Goal: Navigation & Orientation: Find specific page/section

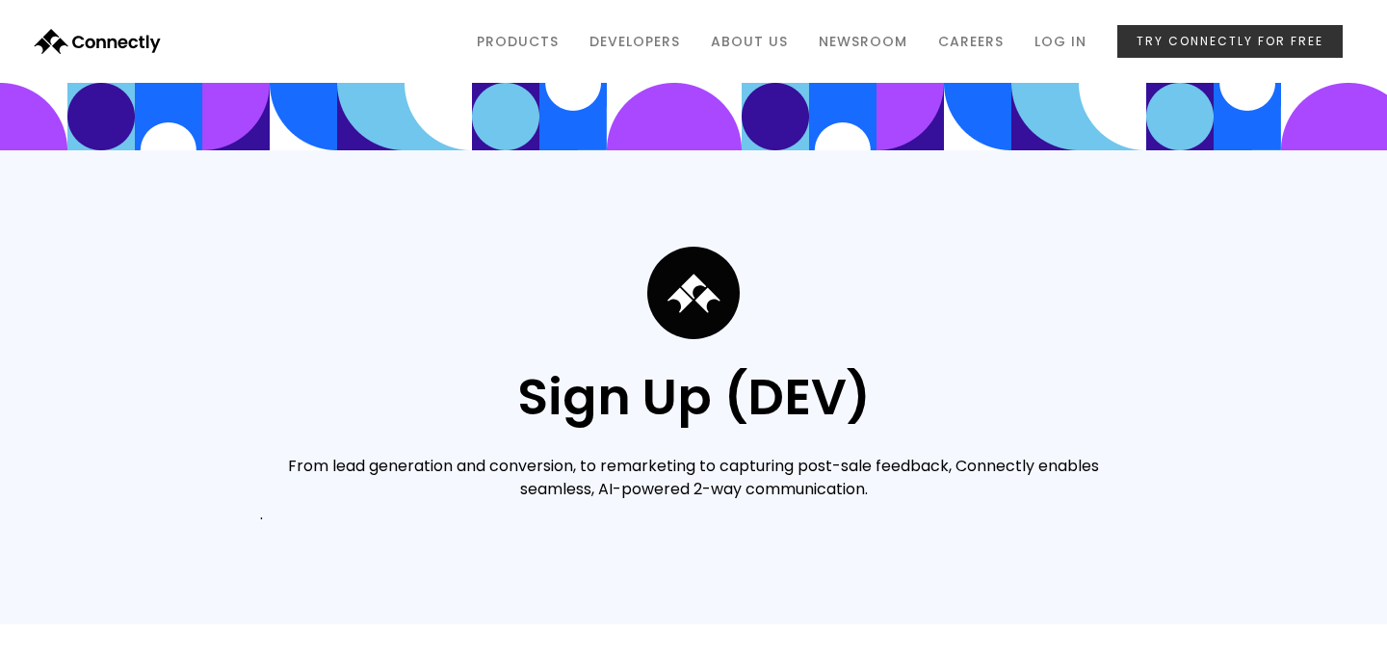
click at [1173, 42] on link "try connectly for free" at bounding box center [1229, 41] width 225 height 33
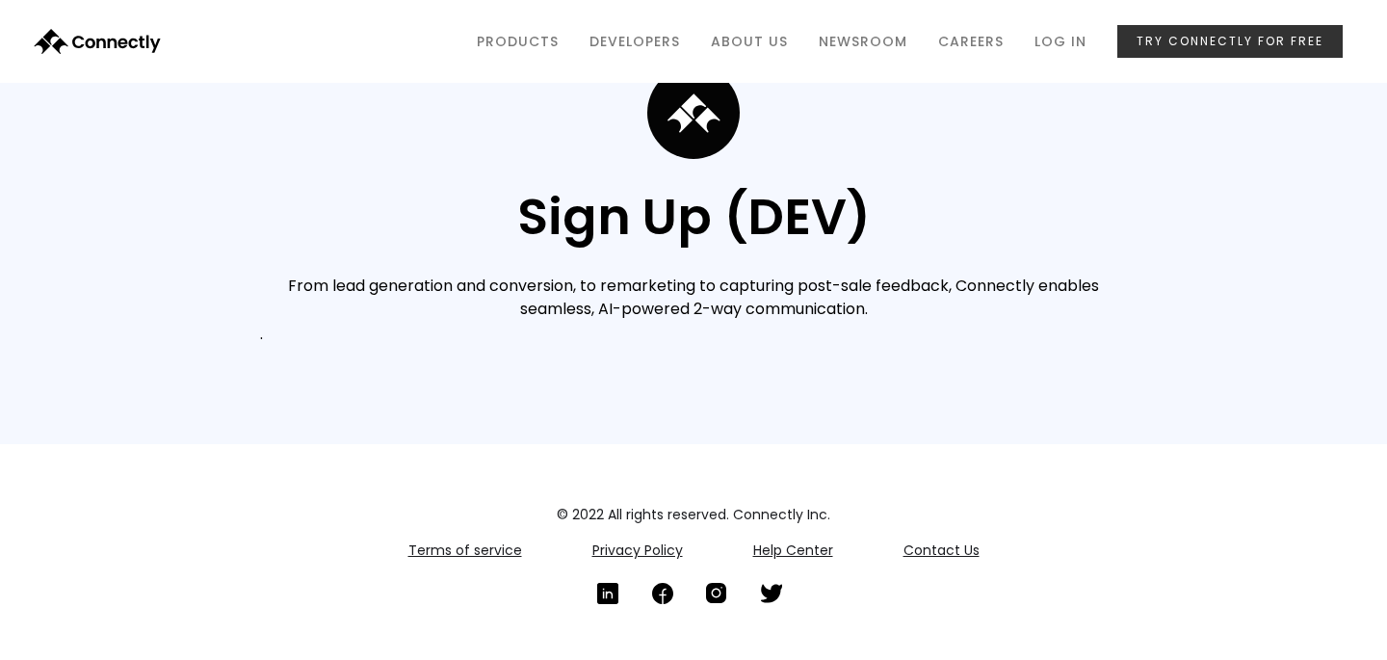
click at [1157, 39] on link "try connectly for free" at bounding box center [1229, 41] width 225 height 33
click at [1048, 50] on link "Log in" at bounding box center [1060, 41] width 83 height 37
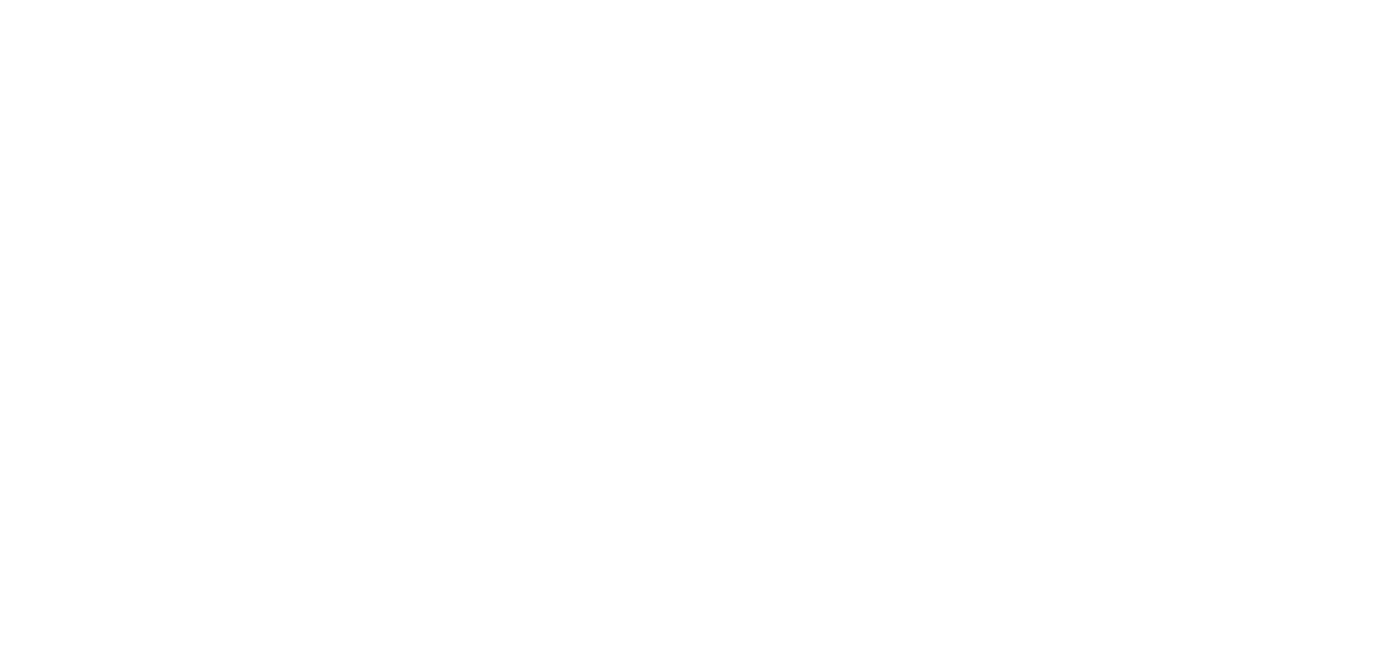
scroll to position [180, 0]
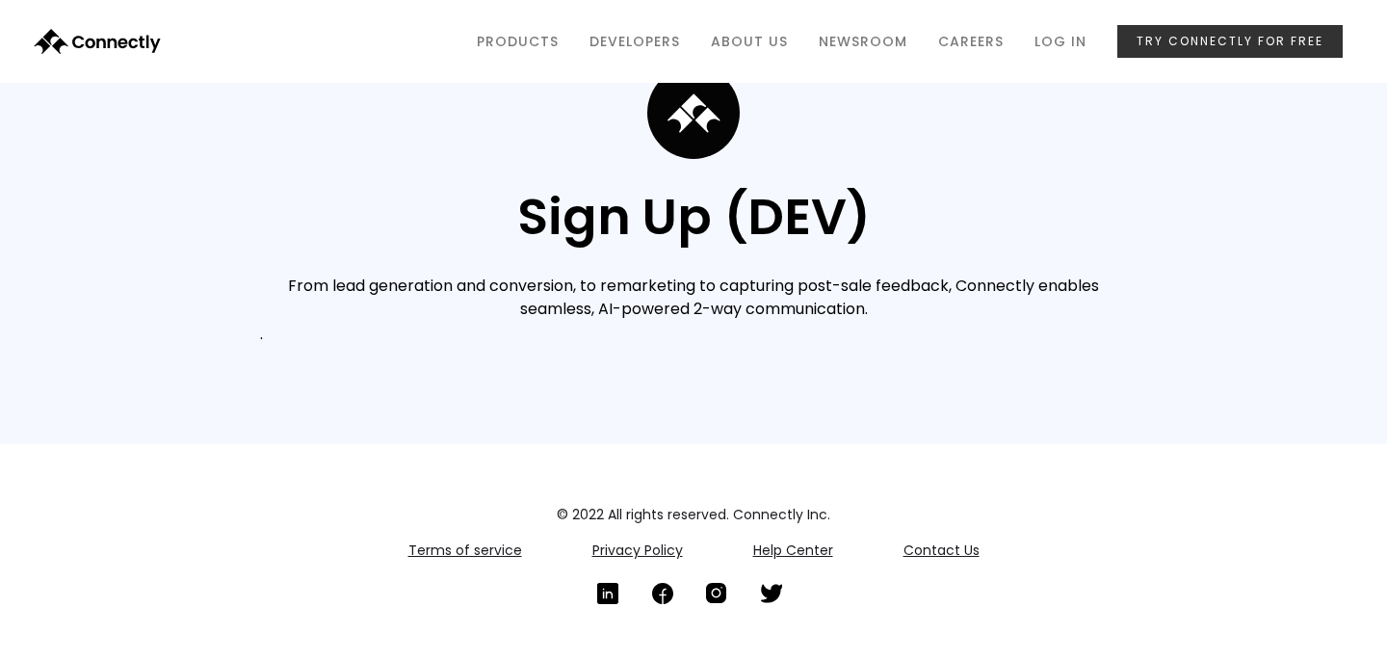
click at [1202, 40] on link "try connectly for free" at bounding box center [1229, 41] width 225 height 33
click at [618, 40] on link "Developers" at bounding box center [634, 41] width 121 height 37
